Goal: Task Accomplishment & Management: Complete application form

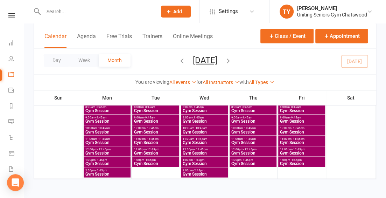
click at [176, 9] on span "Add" at bounding box center [177, 12] width 9 height 6
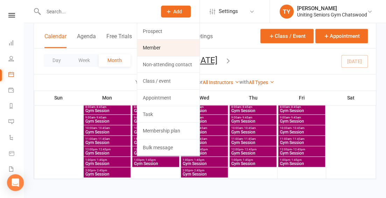
click at [167, 44] on link "Member" at bounding box center [168, 48] width 62 height 16
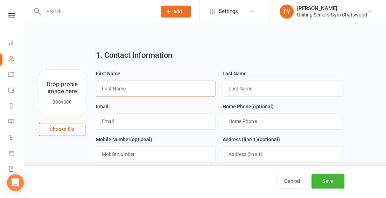
click at [130, 86] on input "text" at bounding box center [156, 89] width 120 height 16
type input "Eva"
type input "Urban"
type input "[EMAIL_ADDRESS][DOMAIN_NAME]"
type input "0459839392"
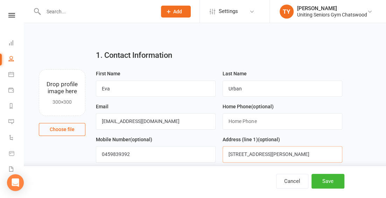
type input "[STREET_ADDRESS][PERSON_NAME]"
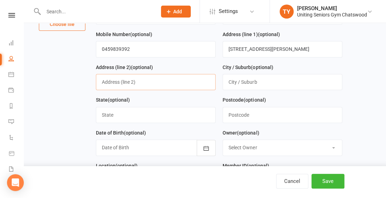
scroll to position [105, 0]
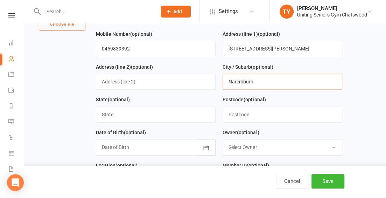
type input "Naremburn"
type input "[GEOGRAPHIC_DATA]"
type input "2065"
click at [186, 145] on div at bounding box center [156, 147] width 120 height 16
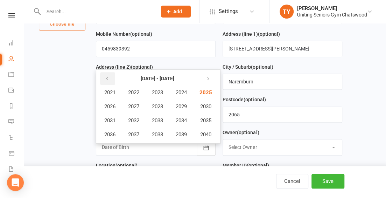
click at [111, 77] on button "button" at bounding box center [107, 78] width 15 height 13
click at [154, 103] on span "1968" at bounding box center [157, 106] width 11 height 6
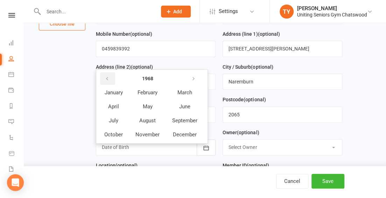
click at [111, 75] on button "button" at bounding box center [107, 78] width 15 height 13
click at [149, 77] on strong "1967" at bounding box center [147, 79] width 11 height 6
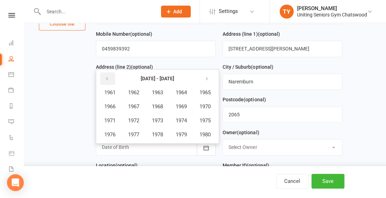
click at [108, 77] on icon "button" at bounding box center [107, 79] width 5 height 6
click at [129, 131] on span "1957" at bounding box center [133, 134] width 11 height 6
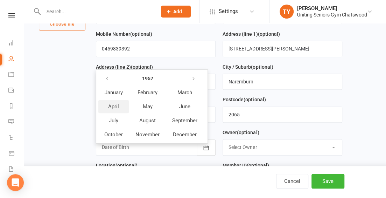
click at [115, 105] on span "April" at bounding box center [113, 106] width 11 height 6
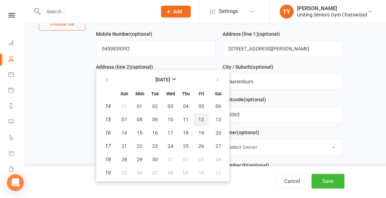
click at [203, 117] on span "12" at bounding box center [201, 120] width 6 height 6
type input "[DATE]"
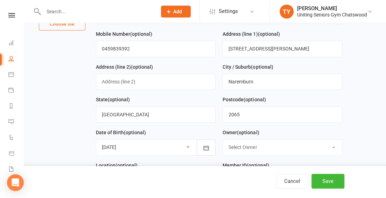
scroll to position [172, 0]
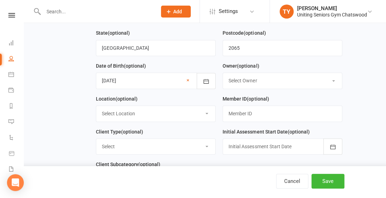
drag, startPoint x: 178, startPoint y: 113, endPoint x: 171, endPoint y: 134, distance: 22.1
click at [171, 134] on form "First Name [PERSON_NAME] Last Name Urban Email [EMAIL_ADDRESS][DOMAIN_NAME] Hom…" at bounding box center [218, 44] width 253 height 295
select select "0"
click at [96, 106] on select "Select Location Seniors Gym [GEOGRAPHIC_DATA]" at bounding box center [155, 113] width 119 height 15
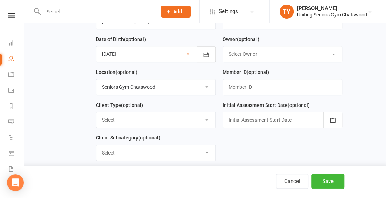
scroll to position [199, 0]
click at [142, 117] on select "Select DVA External HCP Foundation & Pensioner (FUP) Funded (CHSP) Self Funded …" at bounding box center [155, 119] width 119 height 15
select select "Self Funded (Full)"
click at [96, 112] on select "Select DVA External HCP Foundation & Pensioner (FUP) Funded (CHSP) Self Funded …" at bounding box center [155, 119] width 119 height 15
click at [280, 118] on div at bounding box center [283, 119] width 120 height 16
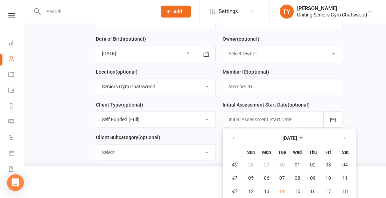
scroll to position [236, 0]
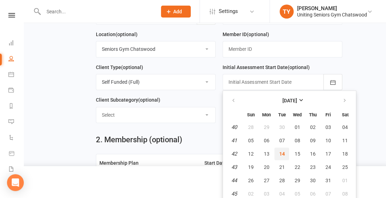
click at [281, 151] on span "14" at bounding box center [282, 154] width 6 height 6
type input "[DATE]"
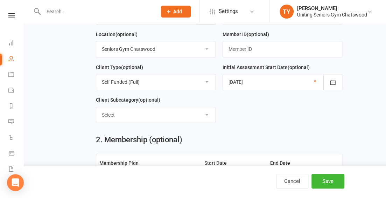
scroll to position [319, 0]
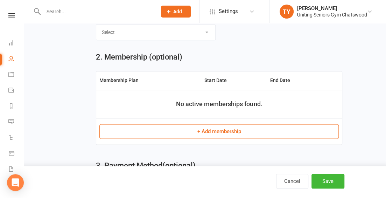
click at [194, 124] on button "+ Add membership" at bounding box center [218, 131] width 239 height 15
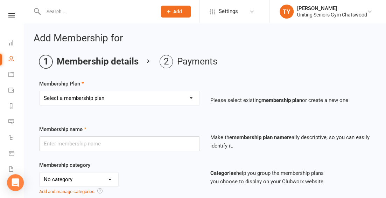
click at [152, 94] on select "Select a membership plan Create new Membership Plan Initial Assessment + Set Up…" at bounding box center [120, 98] width 160 height 14
select select "3"
click at [40, 91] on select "Select a membership plan Create new Membership Plan Initial Assessment + Set Up…" at bounding box center [120, 98] width 160 height 14
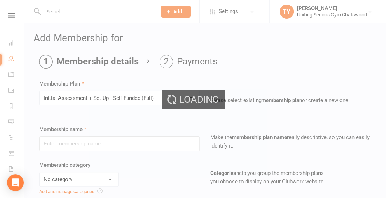
type input "Initial Assessment + Set Up - Self Funded (Full)"
select select "4"
type input "3"
select select "2"
type input "5"
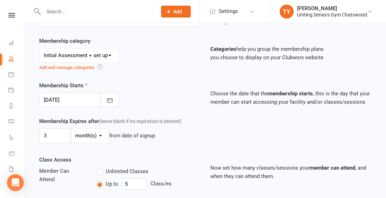
scroll to position [245, 0]
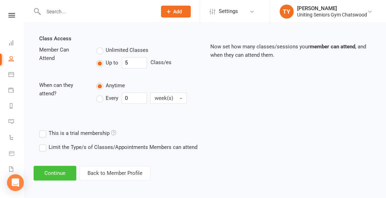
click at [65, 171] on button "Continue" at bounding box center [55, 173] width 43 height 15
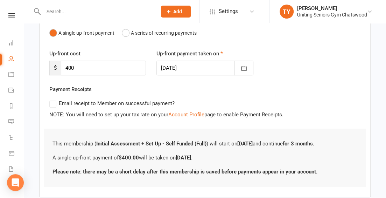
scroll to position [114, 0]
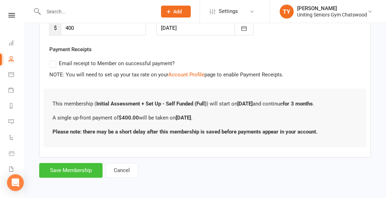
click at [79, 167] on button "Save Membership" at bounding box center [70, 170] width 63 height 15
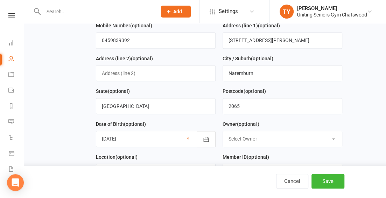
scroll to position [362, 0]
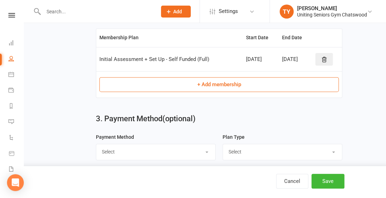
click at [180, 152] on select "Select Direct Debit Credit Card by Phone BPay Direct Deposit/Bank Transfer Cheq…" at bounding box center [155, 151] width 119 height 15
select select "Credit Card by Phone"
click at [96, 144] on select "Select Direct Debit Credit Card by Phone BPay Direct Deposit/Bank Transfer Cheq…" at bounding box center [155, 151] width 119 height 15
click at [235, 144] on select "Select Single-service Ongoing" at bounding box center [282, 151] width 119 height 15
select select "Single-service"
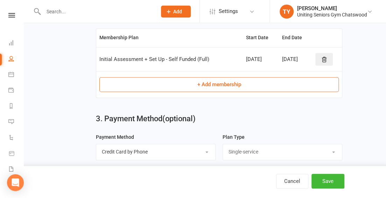
click at [223, 144] on select "Select Single-service Ongoing" at bounding box center [282, 151] width 119 height 15
click at [319, 180] on button "Save" at bounding box center [328, 181] width 33 height 15
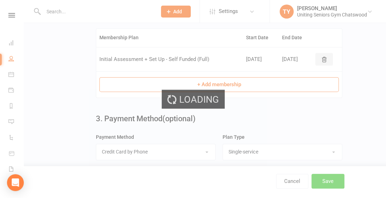
scroll to position [0, 0]
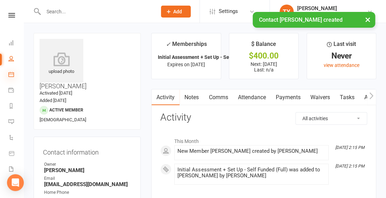
click at [9, 75] on icon at bounding box center [11, 74] width 6 height 6
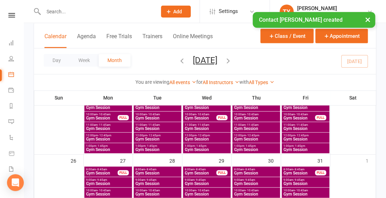
scroll to position [300, 0]
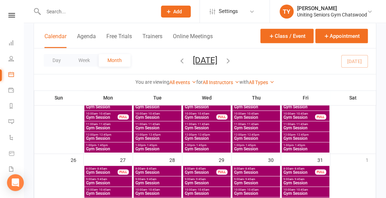
click at [106, 151] on span "Gym Session" at bounding box center [108, 149] width 45 height 4
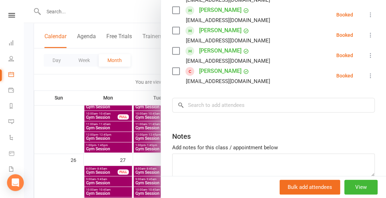
scroll to position [184, 0]
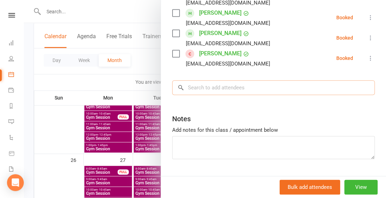
click at [214, 88] on input "search" at bounding box center [273, 87] width 203 height 15
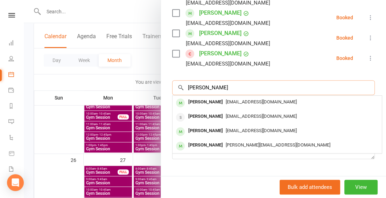
type input "[PERSON_NAME]"
click at [229, 100] on span "[EMAIL_ADDRESS][DOMAIN_NAME]" at bounding box center [261, 101] width 71 height 5
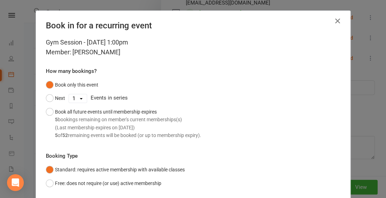
scroll to position [48, 0]
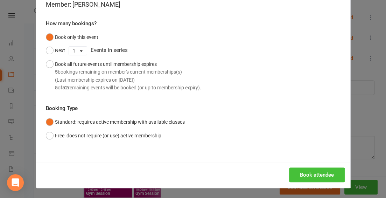
click at [301, 170] on button "Book attendee" at bounding box center [317, 174] width 56 height 15
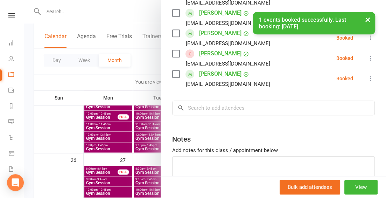
drag, startPoint x: 69, startPoint y: 116, endPoint x: 103, endPoint y: 140, distance: 41.4
click at [103, 140] on div at bounding box center [205, 99] width 362 height 198
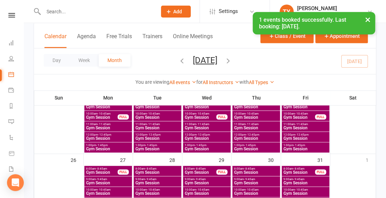
click at [200, 145] on span "- 1:45pm" at bounding box center [201, 145] width 12 height 3
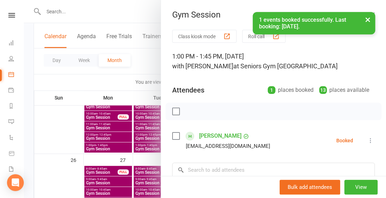
scroll to position [32, 0]
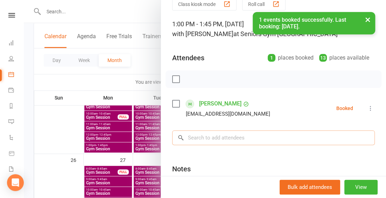
click at [210, 138] on input "search" at bounding box center [273, 137] width 203 height 15
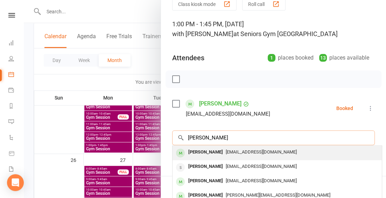
type input "[PERSON_NAME]"
click at [226, 151] on span "[EMAIL_ADDRESS][DOMAIN_NAME]" at bounding box center [261, 151] width 71 height 5
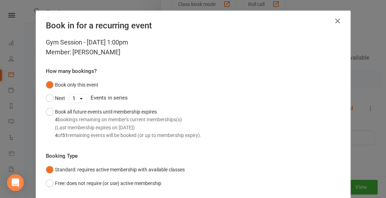
scroll to position [48, 0]
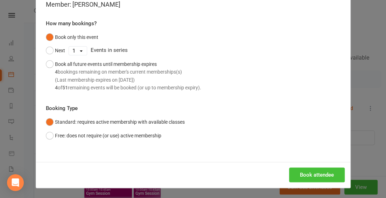
click at [316, 176] on button "Book attendee" at bounding box center [317, 174] width 56 height 15
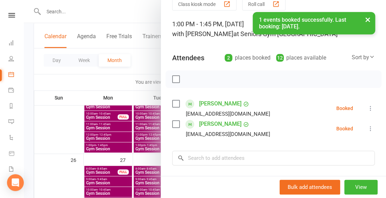
click at [106, 148] on div at bounding box center [205, 99] width 362 height 198
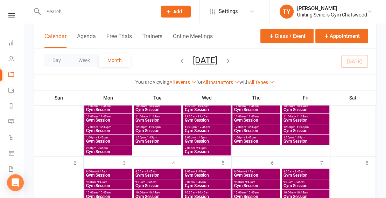
scroll to position [389, 0]
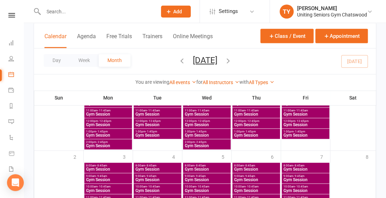
click at [200, 145] on span "Gym Session" at bounding box center [206, 146] width 45 height 4
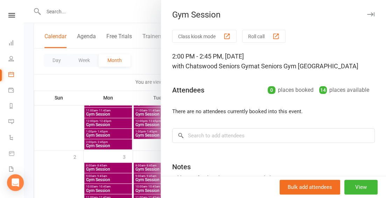
click at [116, 126] on div at bounding box center [205, 99] width 362 height 198
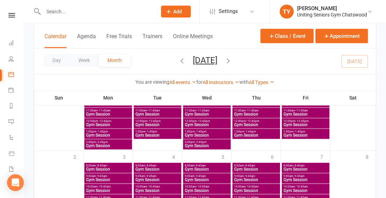
click at [200, 132] on span "- 1:45pm" at bounding box center [201, 131] width 12 height 3
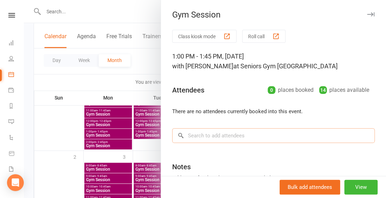
click at [199, 137] on input "search" at bounding box center [273, 135] width 203 height 15
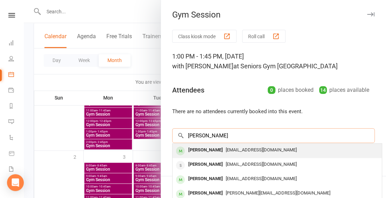
type input "[PERSON_NAME]"
click at [226, 149] on span "[EMAIL_ADDRESS][DOMAIN_NAME]" at bounding box center [261, 149] width 71 height 5
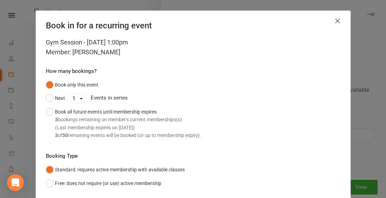
scroll to position [48, 0]
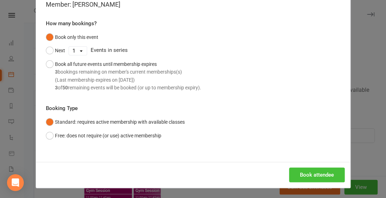
click at [317, 180] on button "Book attendee" at bounding box center [317, 174] width 56 height 15
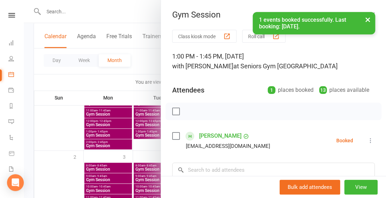
click at [83, 152] on div at bounding box center [205, 99] width 362 height 198
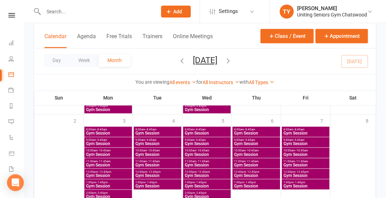
scroll to position [423, 0]
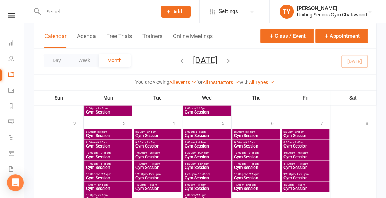
click at [160, 134] on span "Gym Session" at bounding box center [157, 135] width 45 height 4
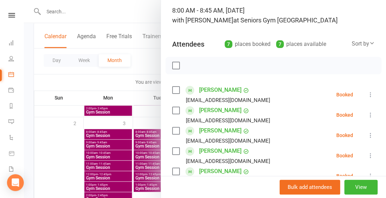
scroll to position [221, 0]
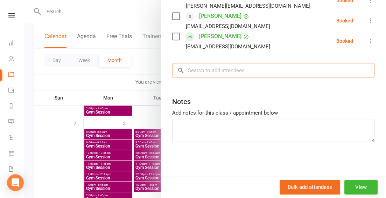
click at [187, 76] on input "search" at bounding box center [273, 70] width 203 height 15
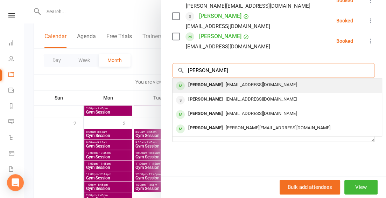
type input "[PERSON_NAME]"
click at [226, 86] on span "[EMAIL_ADDRESS][DOMAIN_NAME]" at bounding box center [261, 84] width 71 height 5
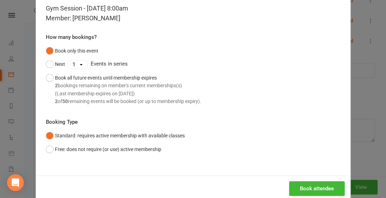
scroll to position [34, 0]
click at [317, 185] on button "Book attendee" at bounding box center [317, 188] width 56 height 15
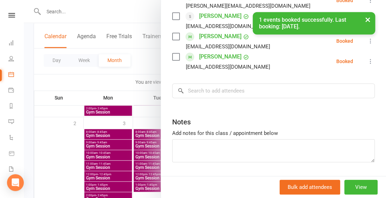
click at [96, 85] on div at bounding box center [205, 99] width 362 height 198
